Goal: Task Accomplishment & Management: Manage account settings

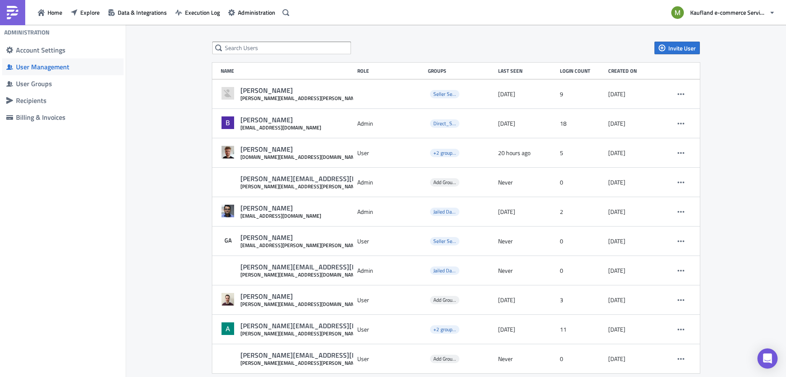
click at [237, 54] on div "Invite User Name Role Groups Last Seen Login Count Created on Katharina Kreis k…" at bounding box center [456, 208] width 504 height 332
click at [237, 48] on input "text" at bounding box center [281, 48] width 139 height 13
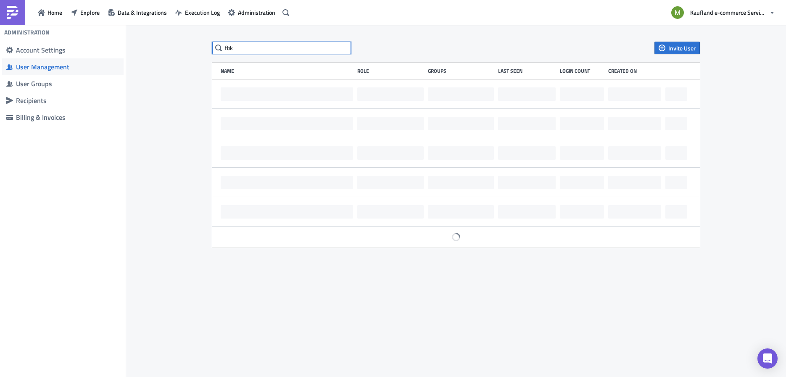
type input "fbk"
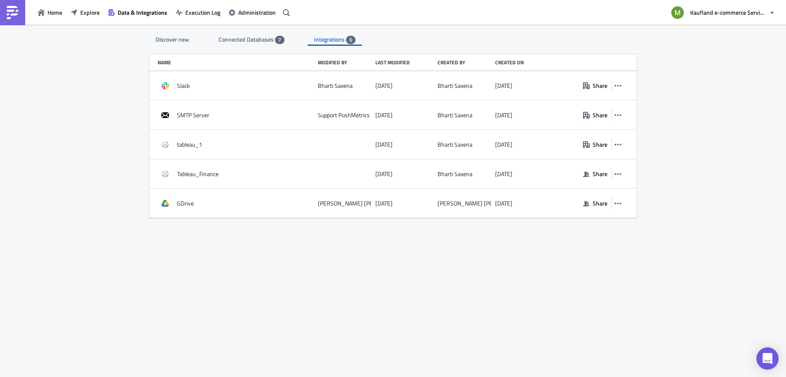
click at [774, 361] on div "Open Intercom Messenger" at bounding box center [767, 359] width 22 height 22
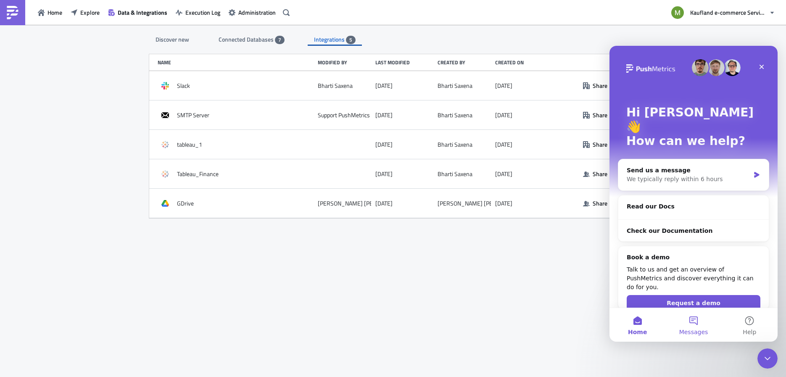
click at [687, 324] on button "Messages" at bounding box center [693, 325] width 56 height 34
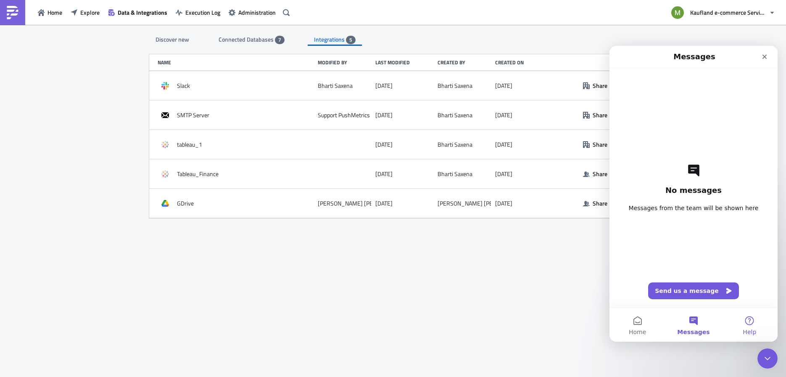
click at [757, 321] on button "Help" at bounding box center [750, 325] width 56 height 34
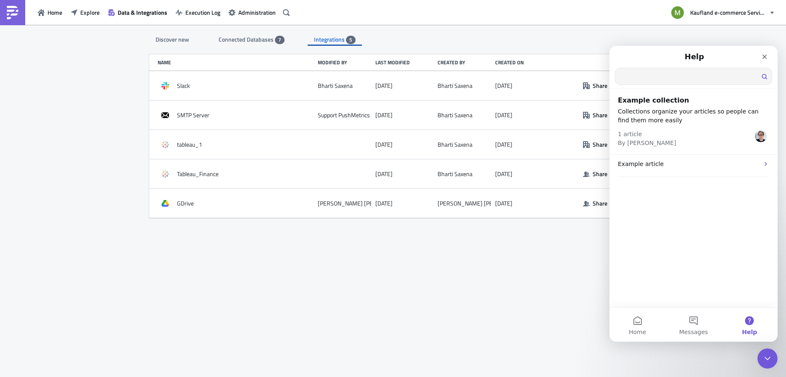
click at [643, 81] on input "Search for help" at bounding box center [693, 76] width 156 height 16
click at [640, 134] on p "1 article By [PERSON_NAME]" at bounding box center [647, 138] width 58 height 18
click at [634, 103] on h2 "Example collection" at bounding box center [693, 100] width 151 height 10
click at [639, 159] on p "Example article" at bounding box center [688, 163] width 141 height 9
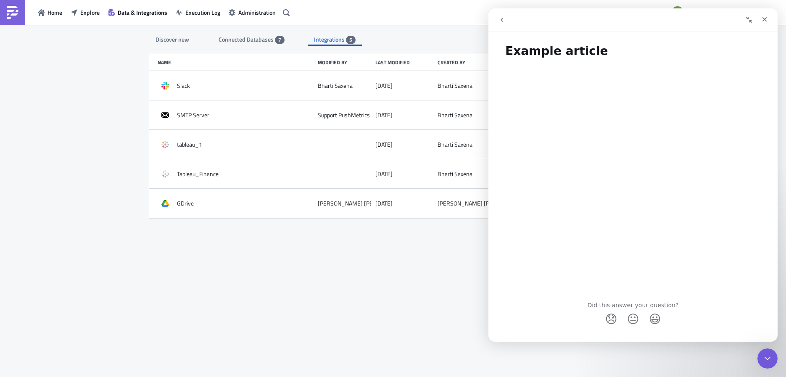
click at [504, 21] on icon "go back" at bounding box center [501, 19] width 7 height 7
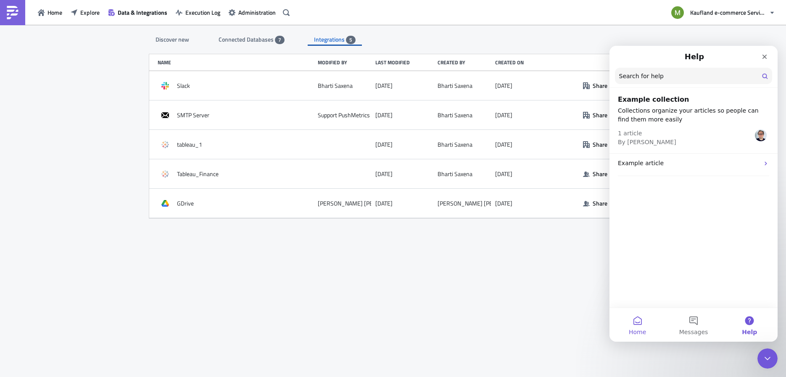
click at [635, 321] on button "Home" at bounding box center [637, 325] width 56 height 34
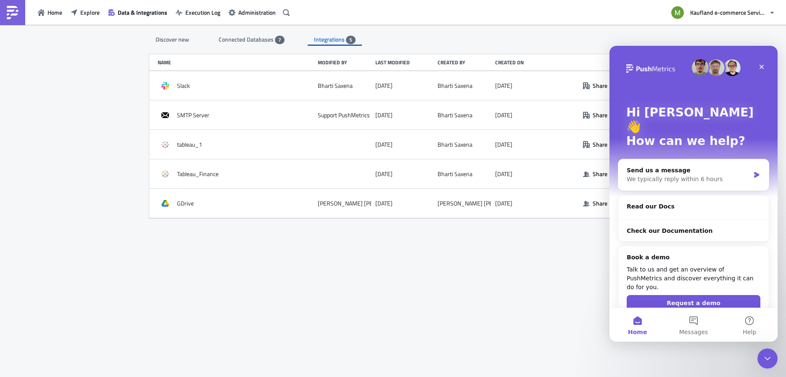
click at [644, 70] on img "Intercom messenger" at bounding box center [650, 68] width 49 height 8
click at [738, 9] on span "Kaufland e-commerce Services GmbH & Co. KG" at bounding box center [728, 12] width 76 height 9
click at [601, 11] on div "Home Explore Data & Integrations Execution Log Administration Kaufland e-commer…" at bounding box center [393, 12] width 786 height 25
click at [240, 9] on span "Administration" at bounding box center [256, 12] width 37 height 9
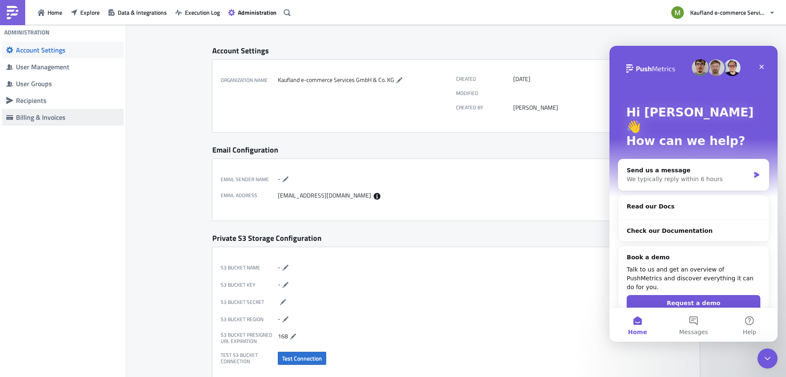
click at [31, 117] on div "Billing & Invoices" at bounding box center [67, 117] width 103 height 8
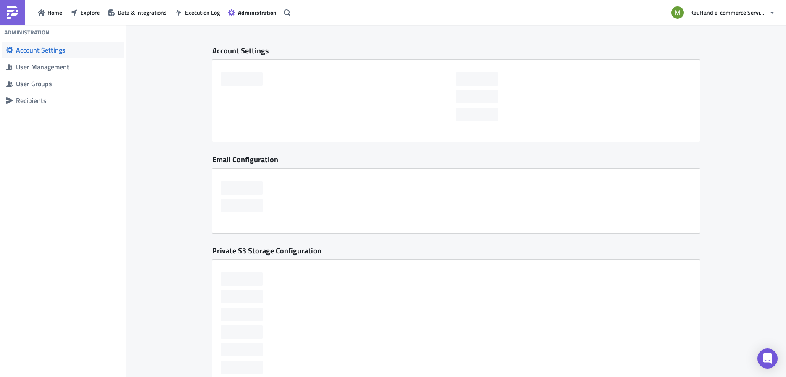
checkbox input "false"
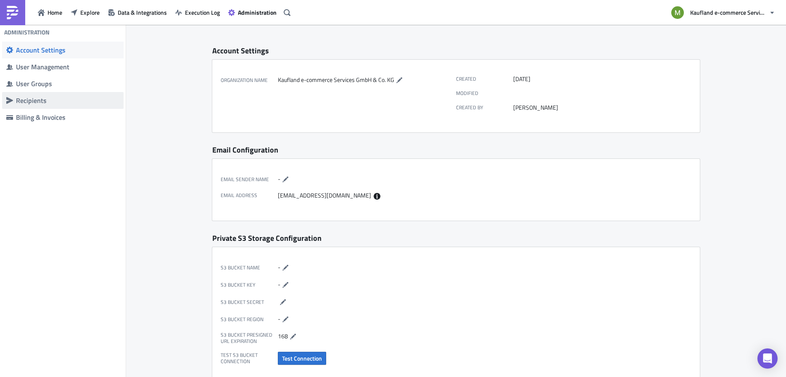
click at [50, 102] on div "Recipients" at bounding box center [67, 100] width 103 height 8
